Goal: Task Accomplishment & Management: Manage account settings

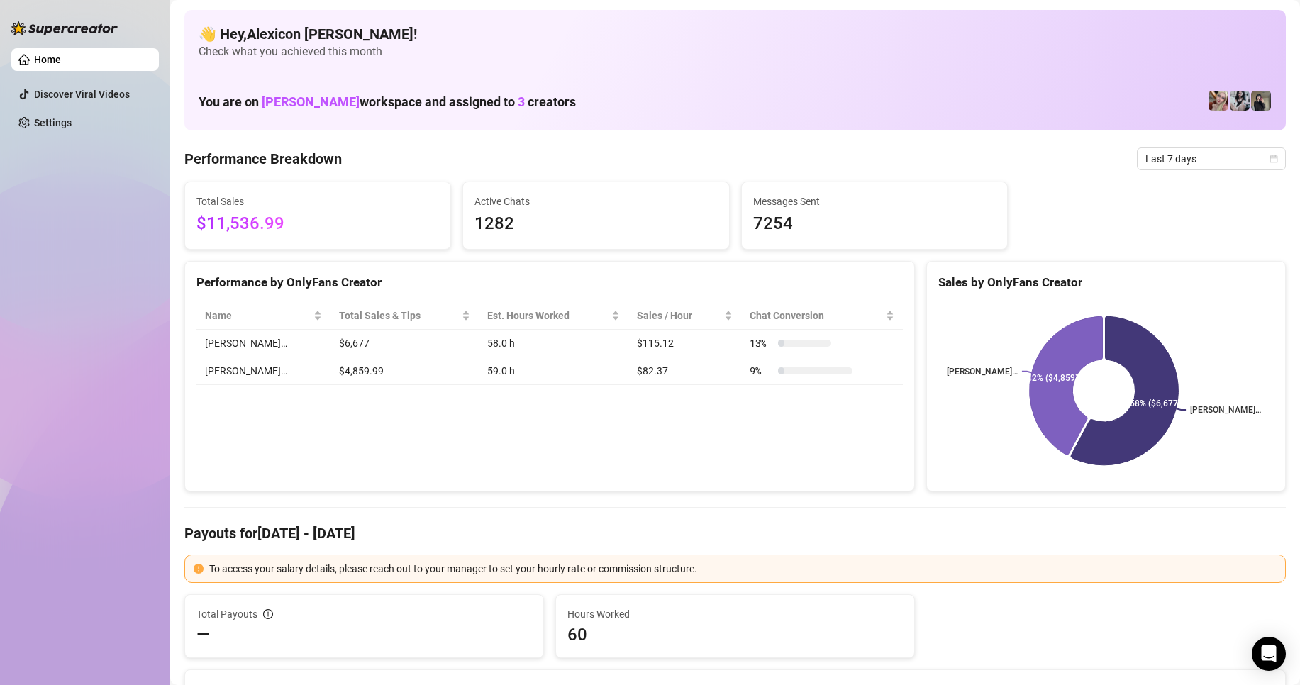
click at [1190, 159] on span "Last 7 days" at bounding box center [1211, 158] width 132 height 21
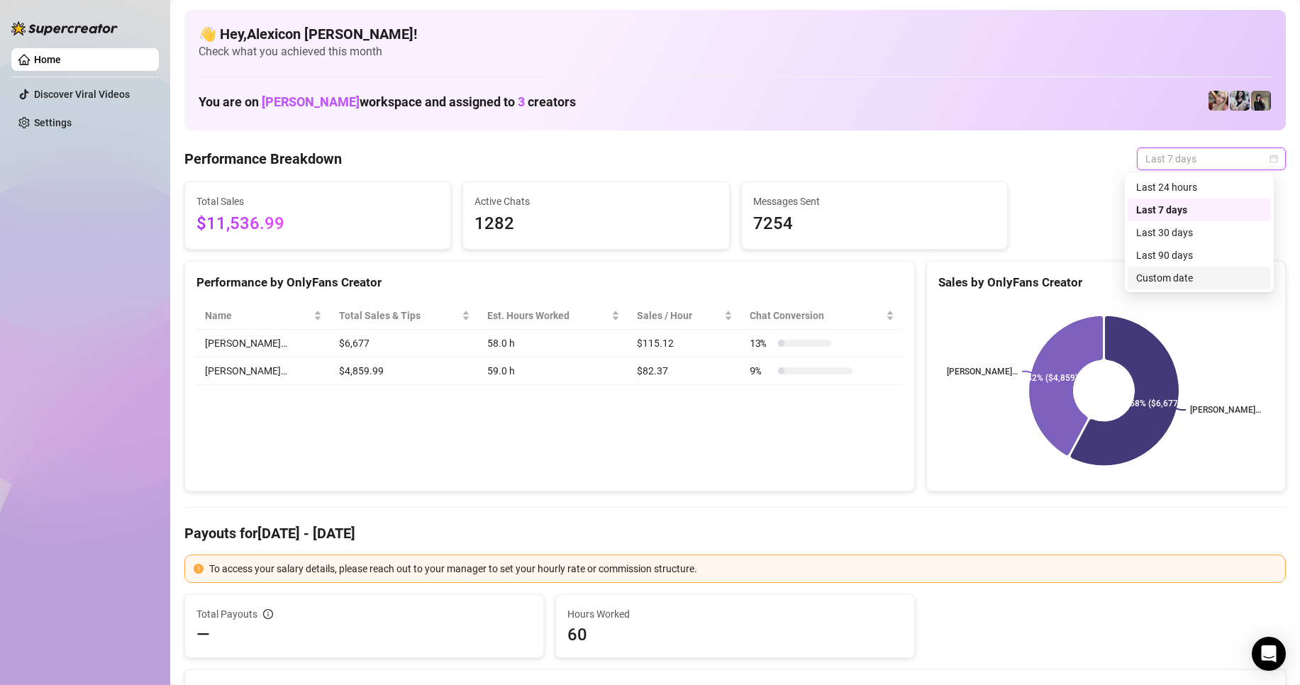
click at [1163, 281] on div "Custom date" at bounding box center [1199, 278] width 126 height 16
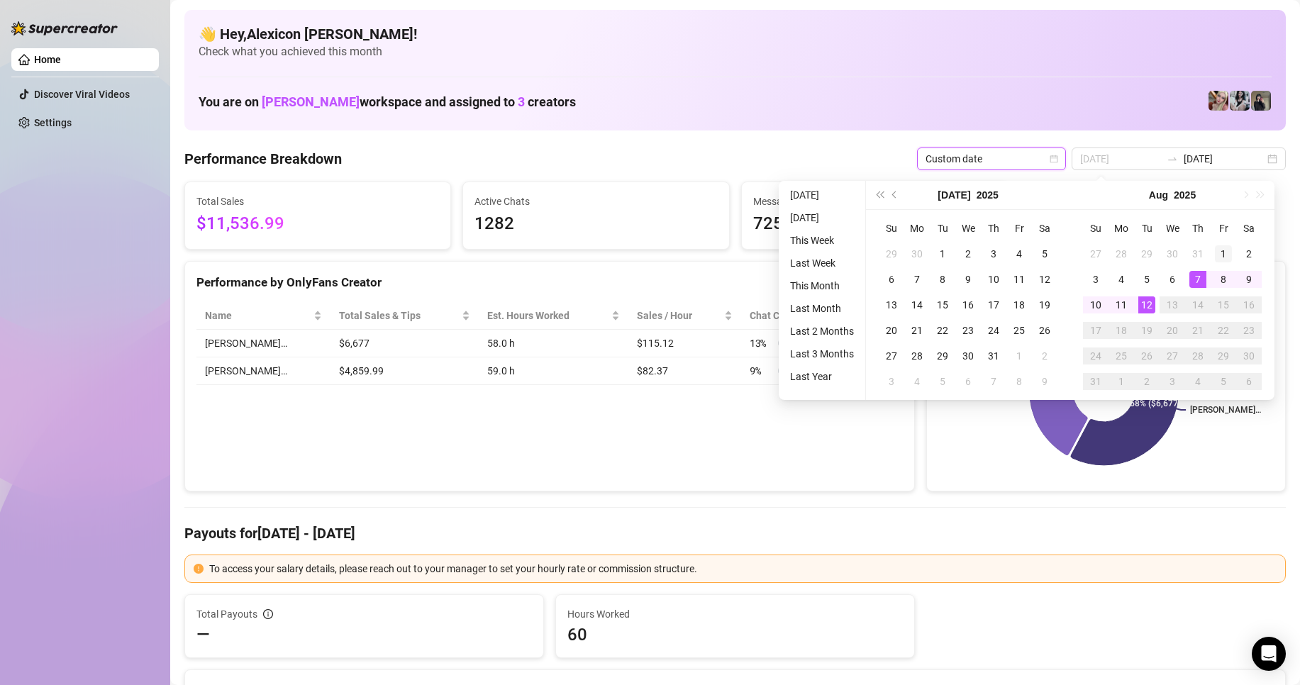
type input "[DATE]"
click at [1220, 250] on div "1" at bounding box center [1223, 253] width 17 height 17
type input "[DATE]"
click at [1143, 303] on div "12" at bounding box center [1146, 304] width 17 height 17
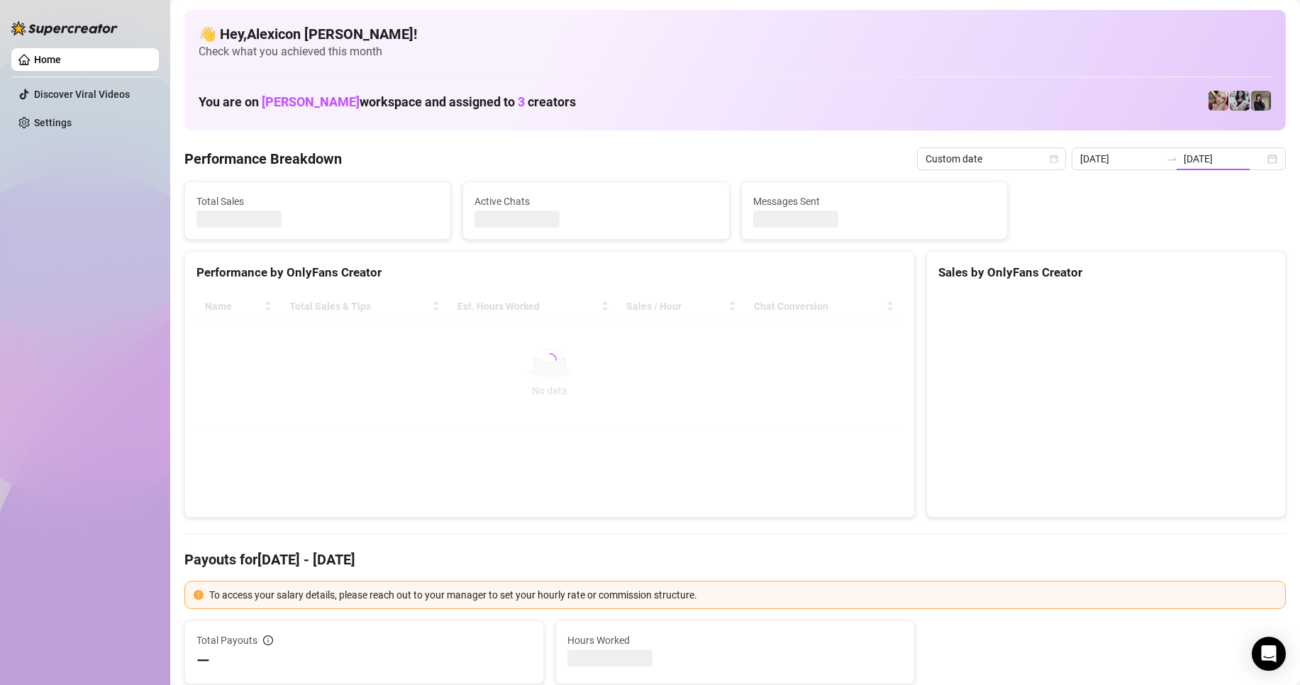
type input "[DATE]"
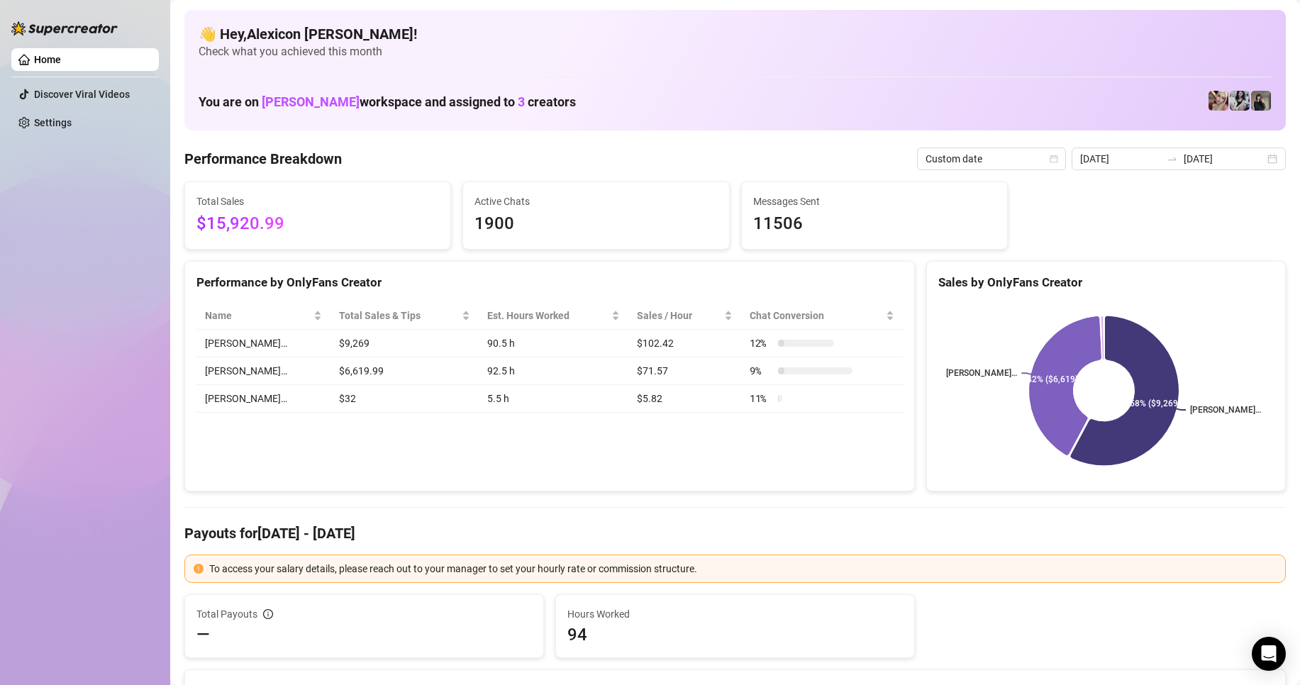
click at [108, 401] on div "Home Discover Viral Videos Settings" at bounding box center [84, 336] width 147 height 672
drag, startPoint x: 112, startPoint y: 386, endPoint x: 39, endPoint y: 341, distance: 86.0
click at [112, 386] on div "Home Discover Viral Videos Settings" at bounding box center [84, 336] width 147 height 672
